Goal: Information Seeking & Learning: Learn about a topic

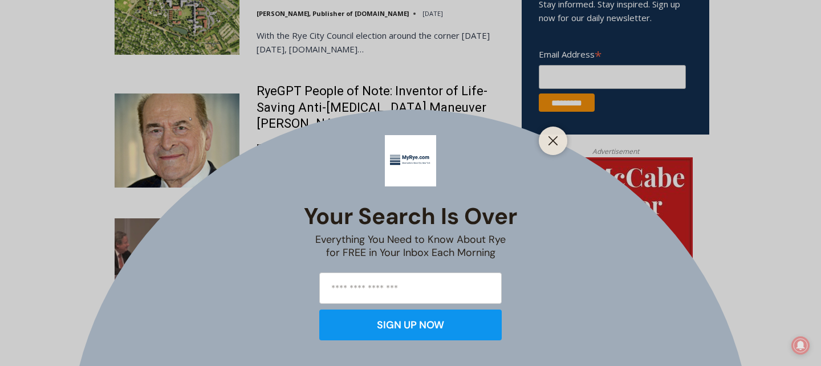
scroll to position [735, 0]
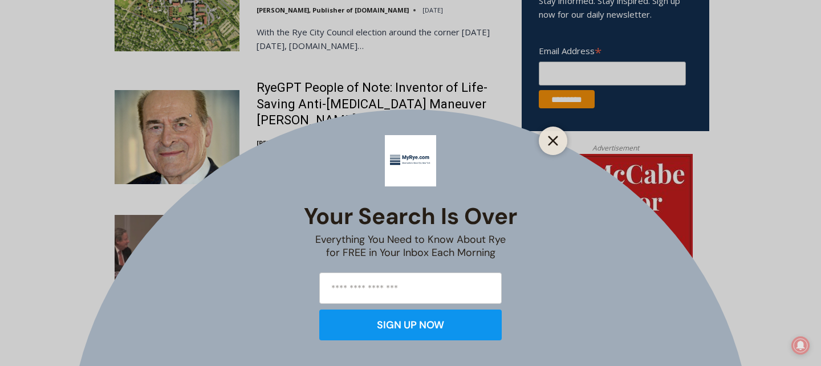
click at [558, 137] on button "Close" at bounding box center [553, 141] width 16 height 16
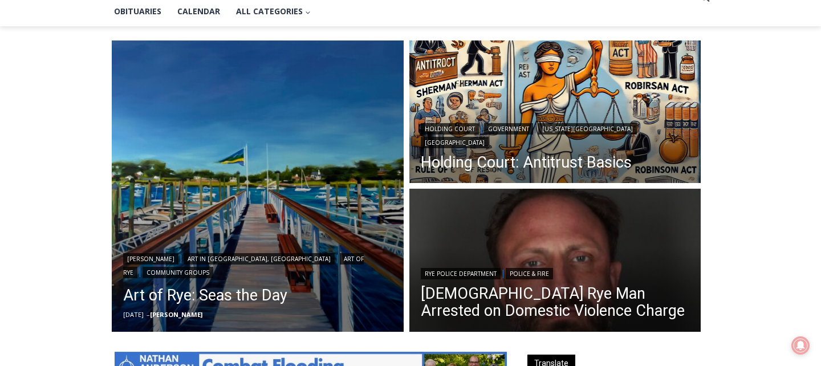
scroll to position [0, 0]
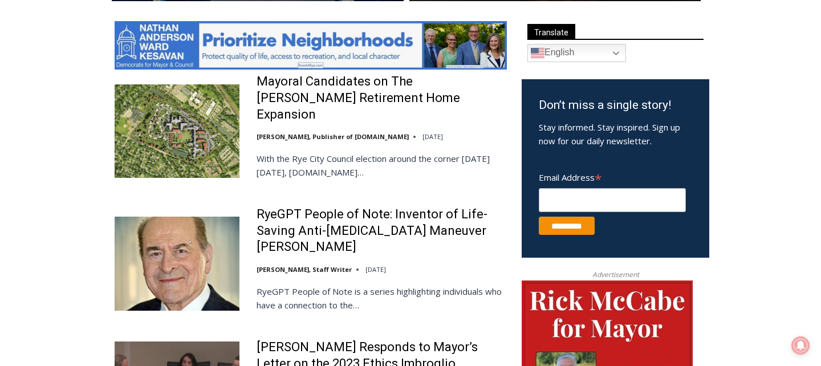
scroll to position [613, 0]
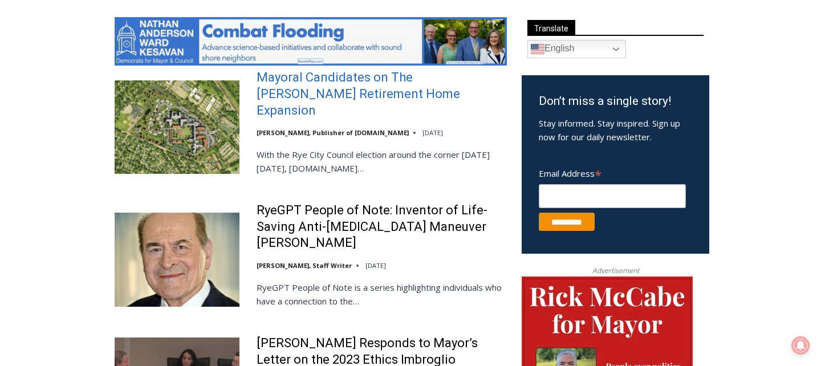
click at [279, 89] on link "Mayoral Candidates on The [PERSON_NAME] Retirement Home Expansion" at bounding box center [381, 94] width 250 height 49
